Goal: Information Seeking & Learning: Learn about a topic

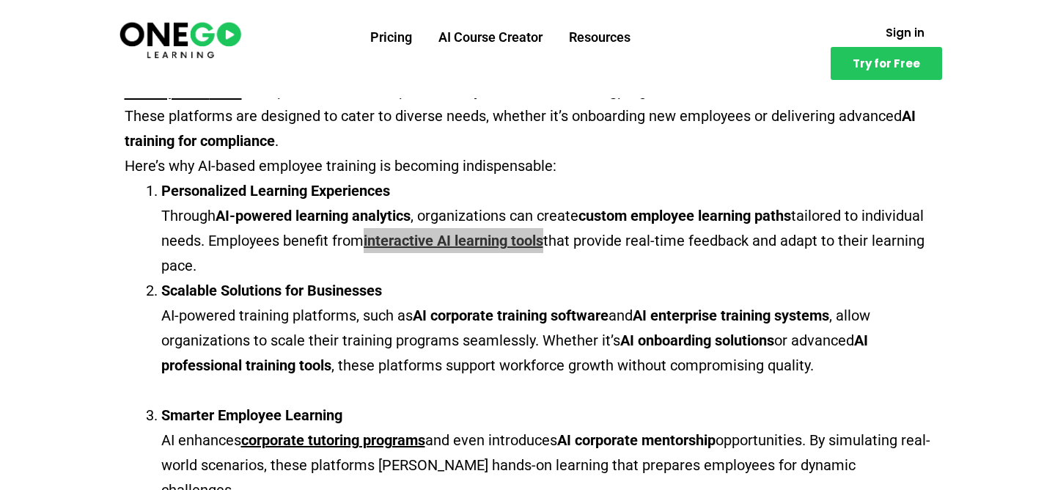
scroll to position [483, 0]
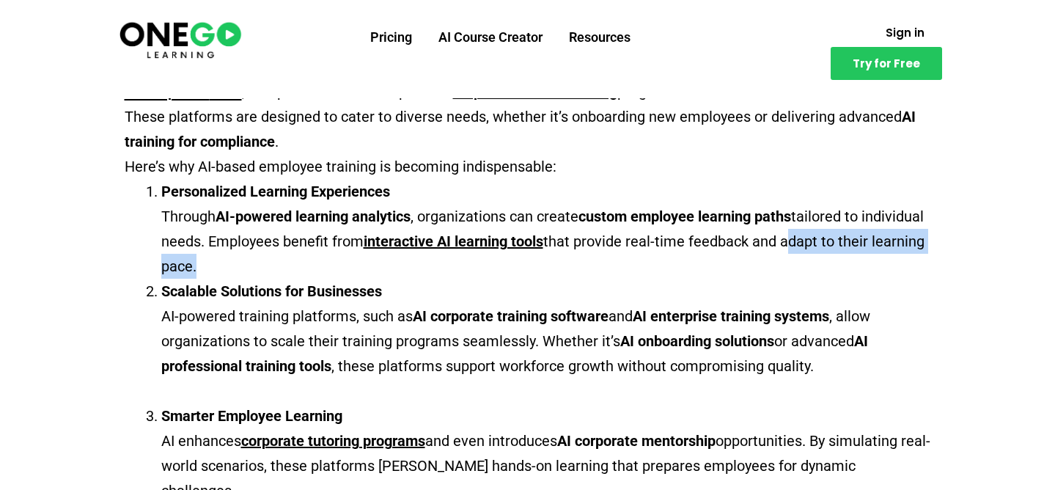
drag, startPoint x: 851, startPoint y: 243, endPoint x: 279, endPoint y: 264, distance: 572.1
click at [279, 264] on span "that provide real-time feedback and adapt to their learning pace." at bounding box center [542, 253] width 763 height 43
drag, startPoint x: 698, startPoint y: 250, endPoint x: 278, endPoint y: 261, distance: 420.1
click at [278, 261] on span "that provide real-time feedback and adapt to their learning pace." at bounding box center [542, 253] width 763 height 43
copy span "real-time feedback and adapt to their learning pace"
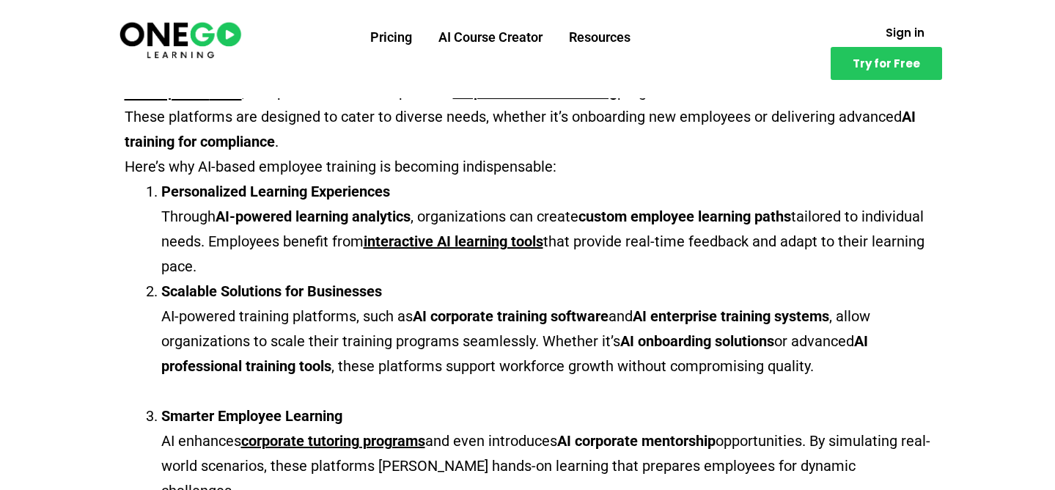
click at [479, 276] on li "Personalized Learning Experiences Through AI-powered learning analytics , organ…" at bounding box center [546, 229] width 770 height 100
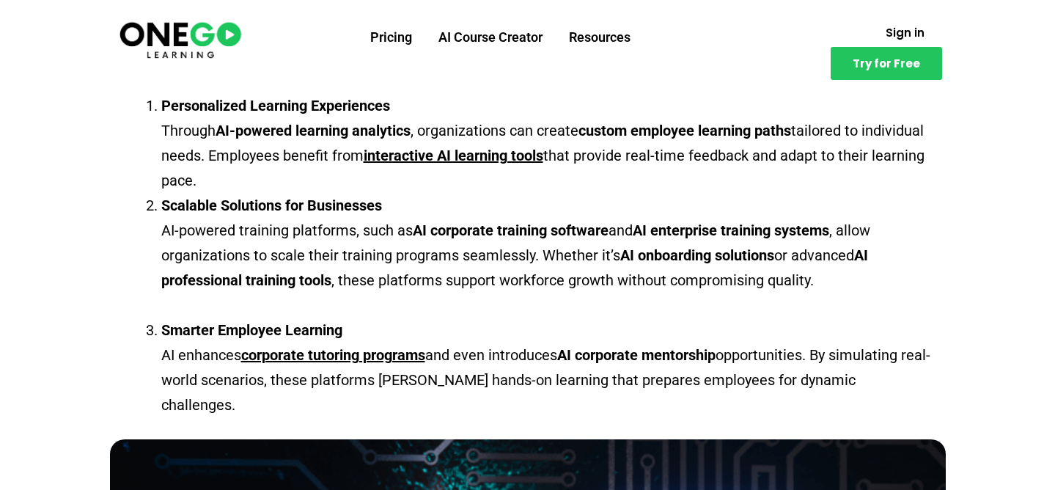
scroll to position [571, 0]
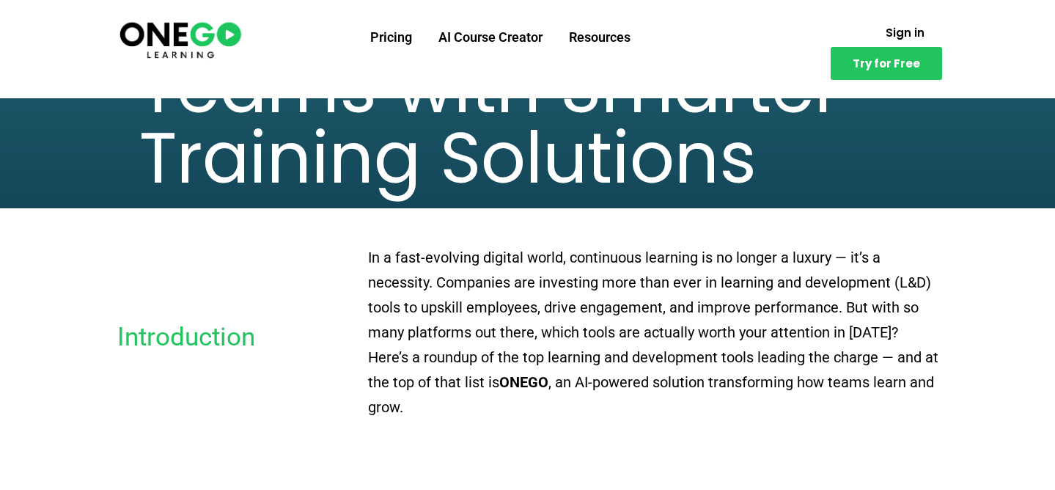
scroll to position [218, 0]
